Goal: Task Accomplishment & Management: Use online tool/utility

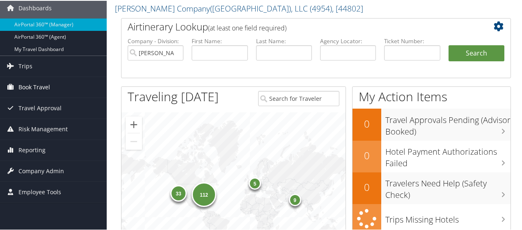
scroll to position [82, 0]
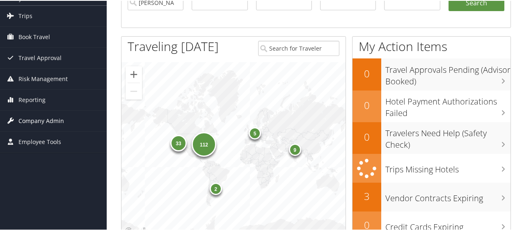
click at [37, 119] on span "Company Admin" at bounding box center [41, 120] width 46 height 21
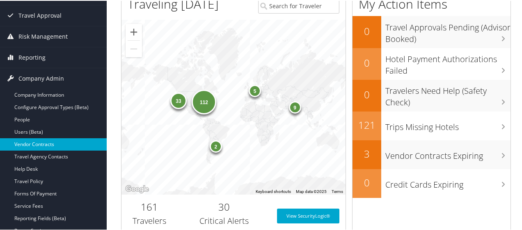
scroll to position [164, 0]
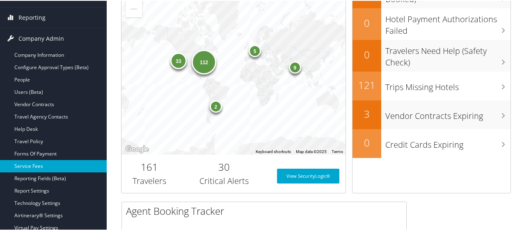
click at [31, 162] on link "Service Fees" at bounding box center [53, 165] width 107 height 12
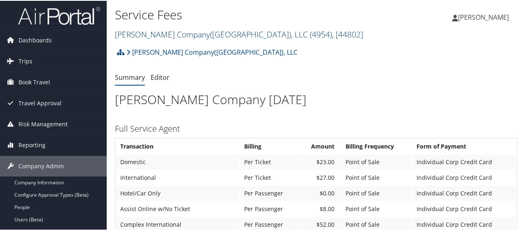
click at [332, 31] on span ", [ 44802 ]" at bounding box center [347, 33] width 31 height 11
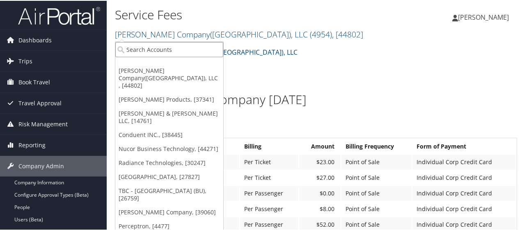
paste input "301629"
type input "301629"
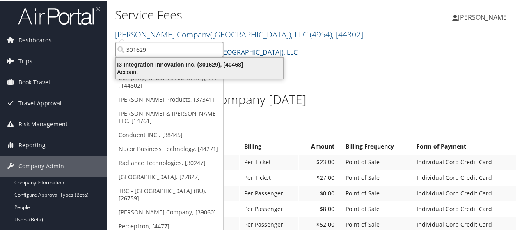
click at [172, 76] on div "I3-Integration Innovation Inc. (301629), [40468] Account" at bounding box center [199, 67] width 165 height 19
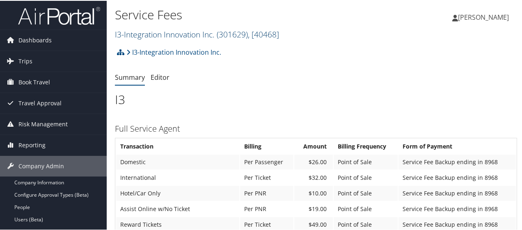
click at [279, 34] on span ", [ 40468 ]" at bounding box center [263, 33] width 31 height 11
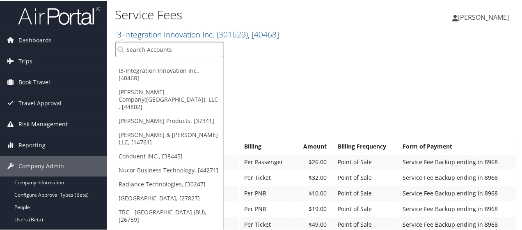
paste input "3006"
type input "3006"
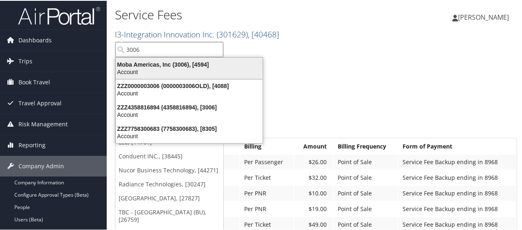
click at [218, 69] on div "Account" at bounding box center [189, 70] width 157 height 7
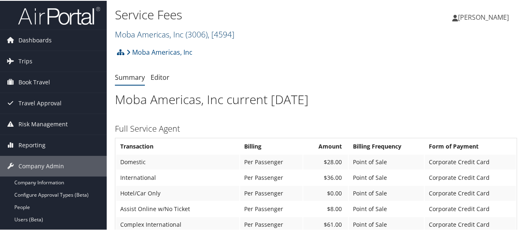
click at [234, 34] on span ", [ 4594 ]" at bounding box center [221, 33] width 27 height 11
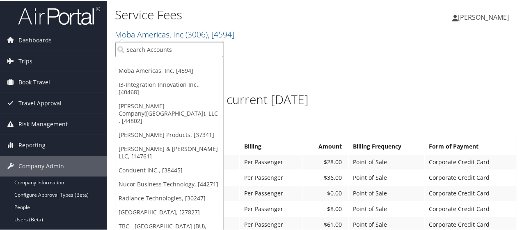
paste input "1012"
type input "1012"
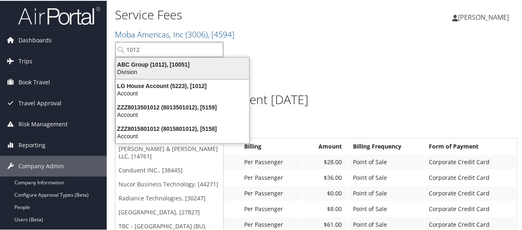
click at [203, 67] on div "Division" at bounding box center [182, 70] width 143 height 7
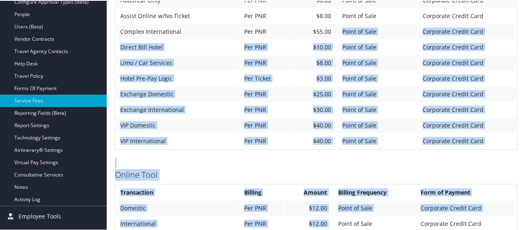
click at [510, 113] on td "Corporate Credit Card" at bounding box center [467, 108] width 97 height 15
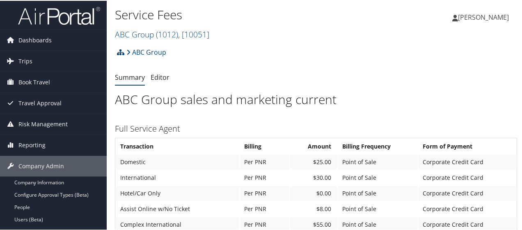
scroll to position [123, 0]
